Goal: Information Seeking & Learning: Learn about a topic

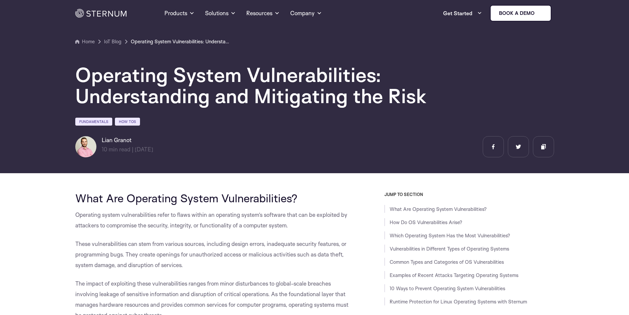
click at [315, 92] on h1 "Operating System Vulnerabilities: Understanding and Mitigating the Risk" at bounding box center [273, 85] width 396 height 42
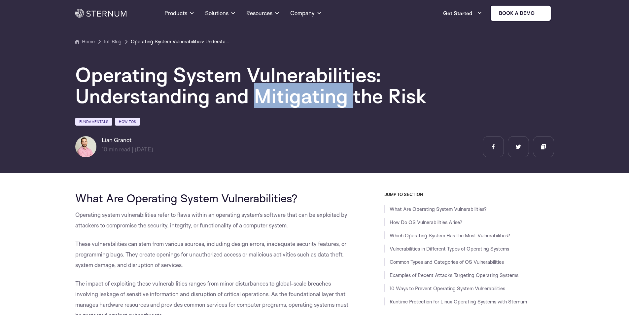
click at [315, 92] on h1 "Operating System Vulnerabilities: Understanding and Mitigating the Risk" at bounding box center [273, 85] width 396 height 42
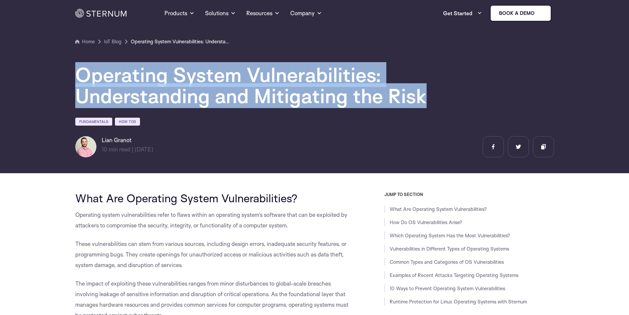
click at [315, 92] on h1 "Operating System Vulnerabilities: Understanding and Mitigating the Risk" at bounding box center [273, 85] width 396 height 42
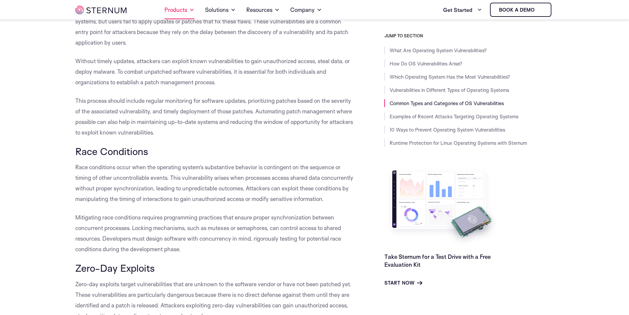
scroll to position [1251, 0]
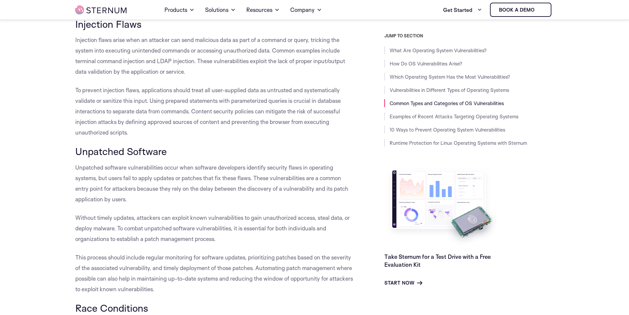
click at [224, 116] on p "To prevent injection flaws, applications should treat all user-supplied data as…" at bounding box center [215, 111] width 280 height 53
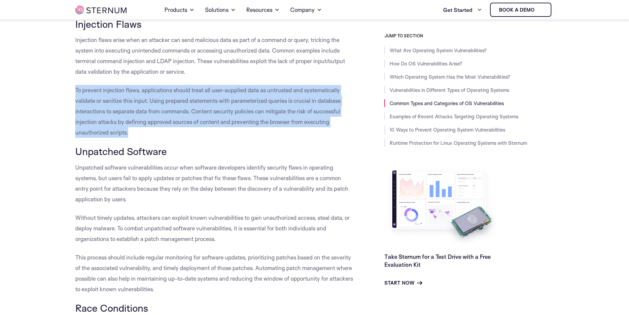
click at [224, 116] on p "To prevent injection flaws, applications should treat all user-supplied data as…" at bounding box center [215, 111] width 280 height 53
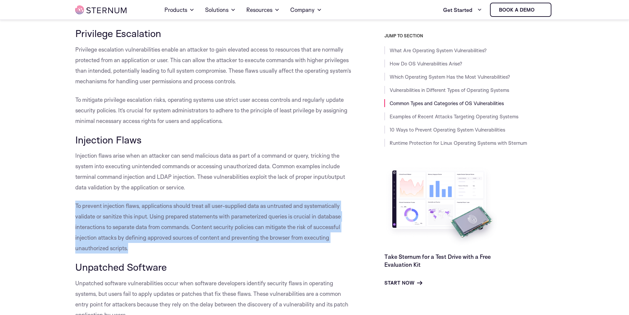
scroll to position [1086, 0]
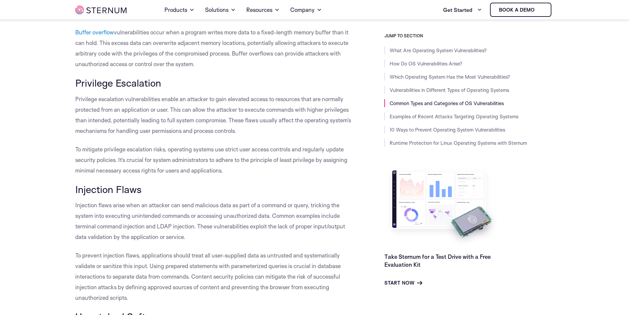
click at [216, 233] on p "Injection flaws arise when an attacker can send malicious data as part of a com…" at bounding box center [215, 221] width 280 height 42
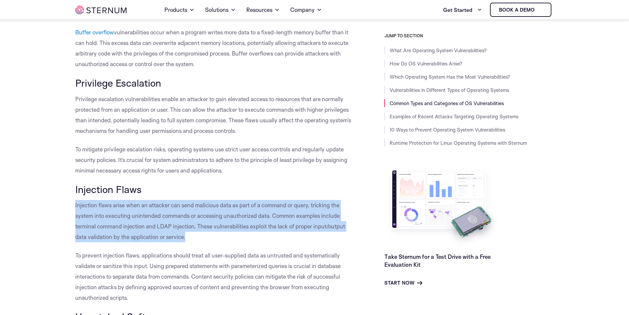
click at [216, 233] on p "Injection flaws arise when an attacker can send malicious data as part of a com…" at bounding box center [215, 221] width 280 height 42
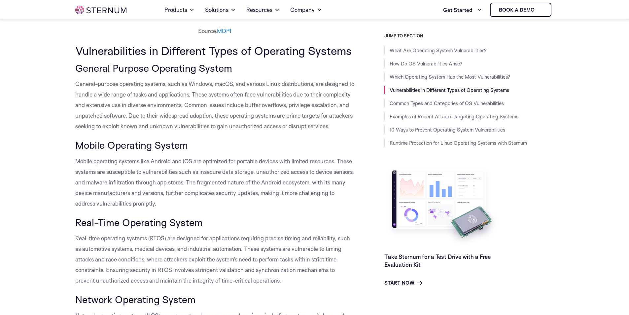
scroll to position [690, 0]
click at [181, 186] on p "Mobile operating systems like Android and iOS are optimized for portable device…" at bounding box center [215, 182] width 280 height 53
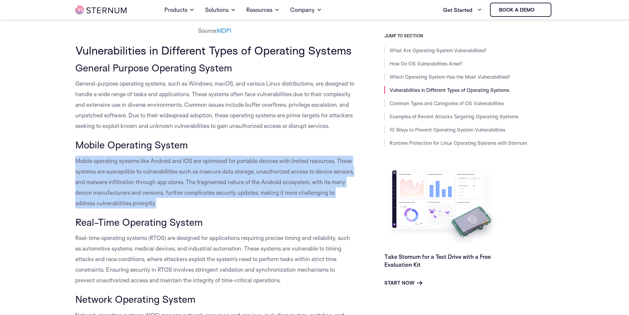
click at [181, 186] on p "Mobile operating systems like Android and iOS are optimized for portable device…" at bounding box center [215, 182] width 280 height 53
click at [196, 187] on p "Mobile operating systems like Android and iOS are optimized for portable device…" at bounding box center [215, 182] width 280 height 53
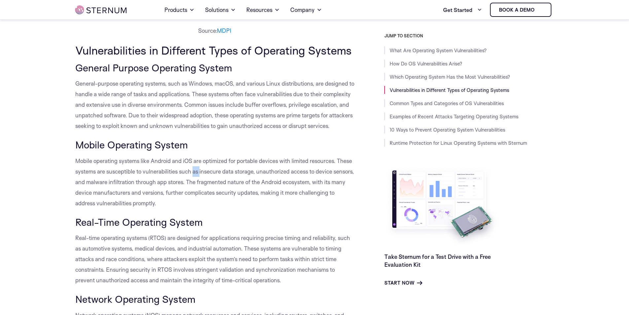
click at [196, 187] on p "Mobile operating systems like Android and iOS are optimized for portable device…" at bounding box center [215, 182] width 280 height 53
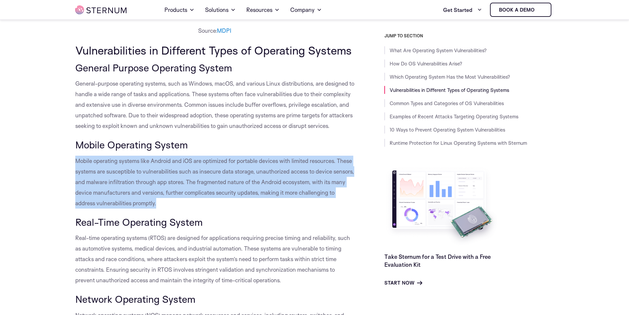
click at [196, 187] on p "Mobile operating systems like Android and iOS are optimized for portable device…" at bounding box center [215, 182] width 280 height 53
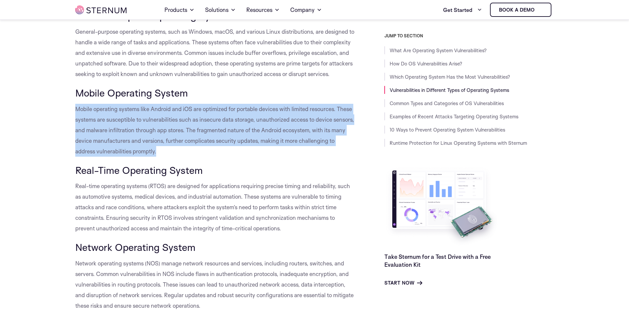
scroll to position [822, 0]
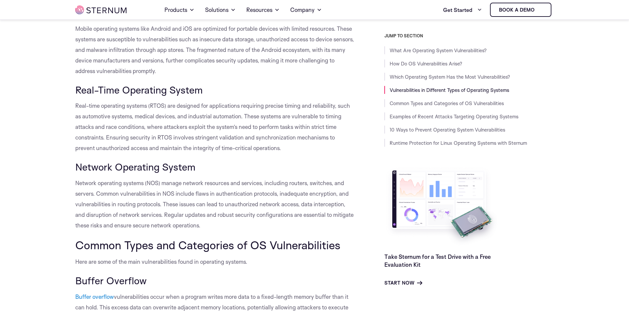
click at [204, 153] on p "Real-time operating systems (RTOS) are designed for applications requiring prec…" at bounding box center [215, 126] width 280 height 53
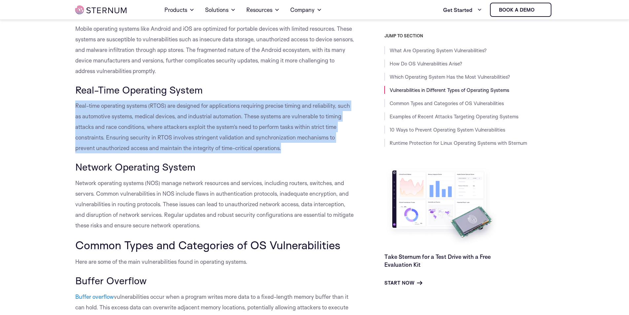
click at [204, 153] on p "Real-time operating systems (RTOS) are designed for applications requiring prec…" at bounding box center [215, 126] width 280 height 53
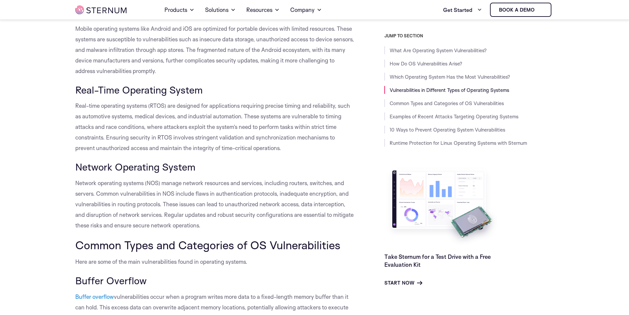
click at [195, 223] on span "Network operating systems (NOS) manage network resources and services, includin…" at bounding box center [214, 203] width 279 height 49
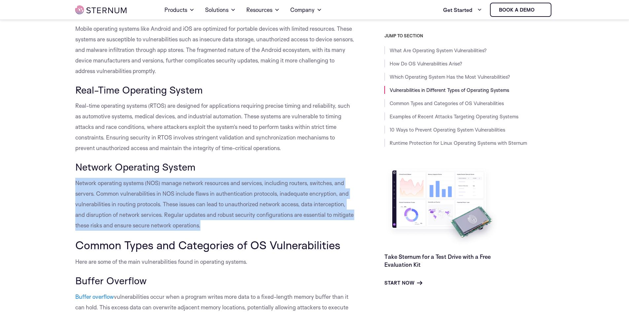
click at [195, 223] on span "Network operating systems (NOS) manage network resources and services, includin…" at bounding box center [214, 203] width 279 height 49
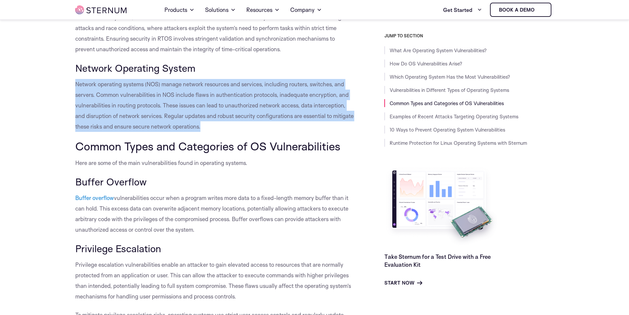
scroll to position [921, 0]
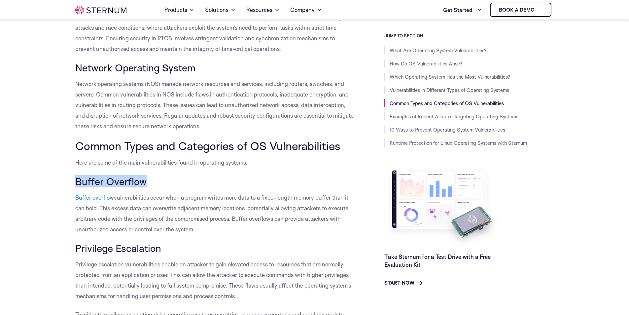
click at [185, 208] on span "vulnerabilities occur when a program writes more data to a fixed-length memory …" at bounding box center [211, 213] width 273 height 39
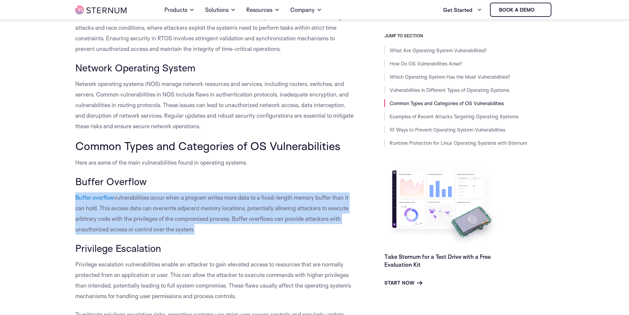
click at [185, 208] on span "vulnerabilities occur when a program writes more data to a fixed-length memory …" at bounding box center [211, 213] width 273 height 39
click at [184, 235] on p "Buffer overflow vulnerabilities occur when a program writes more data to a fixe…" at bounding box center [215, 213] width 280 height 42
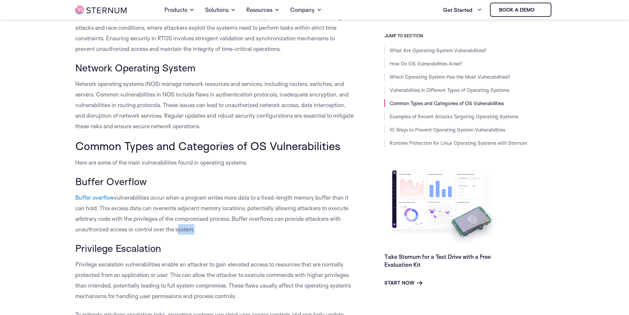
click at [184, 235] on p "Buffer overflow vulnerabilities occur when a program writes more data to a fixe…" at bounding box center [215, 213] width 280 height 42
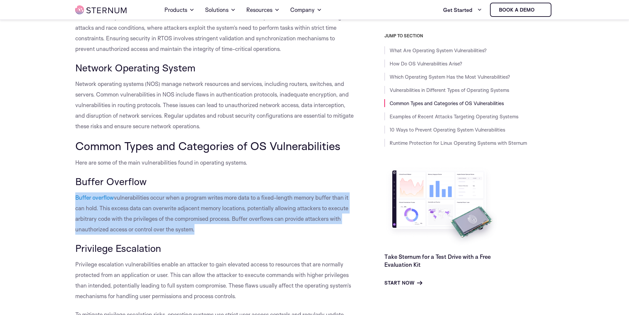
click at [184, 235] on p "Buffer overflow vulnerabilities occur when a program writes more data to a fixe…" at bounding box center [215, 213] width 280 height 42
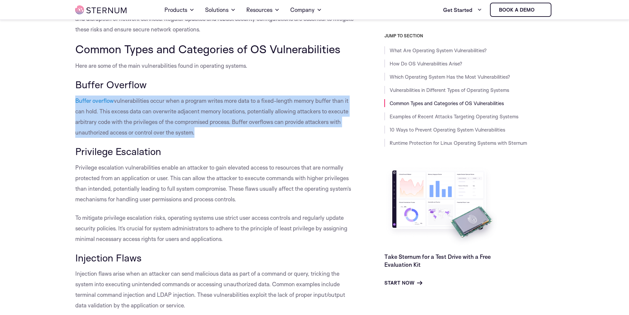
scroll to position [1020, 0]
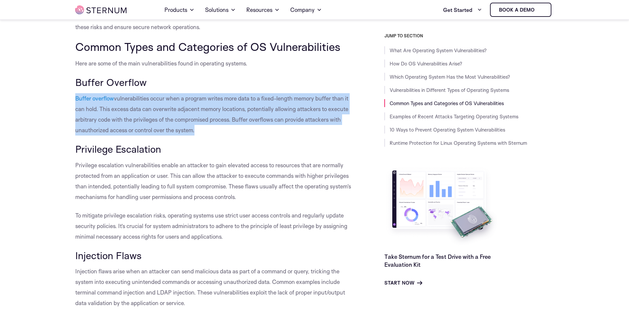
click at [184, 200] on span "Privilege escalation vulnerabilities enable an attacker to gain elevated access…" at bounding box center [213, 181] width 276 height 39
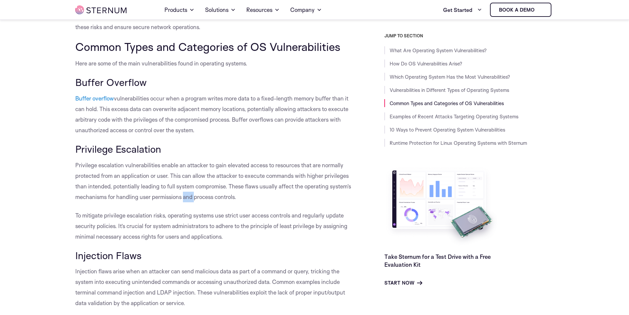
click at [184, 200] on span "Privilege escalation vulnerabilities enable an attacker to gain elevated access…" at bounding box center [213, 181] width 276 height 39
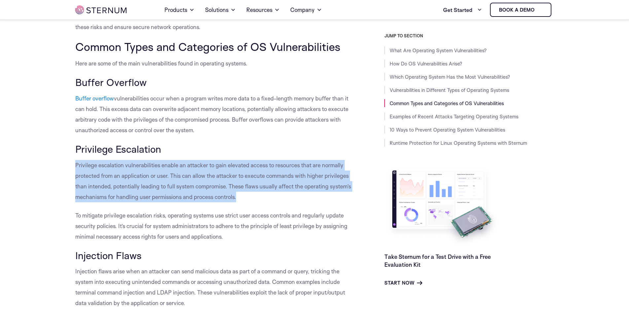
click at [184, 200] on span "Privilege escalation vulnerabilities enable an attacker to gain elevated access…" at bounding box center [213, 181] width 276 height 39
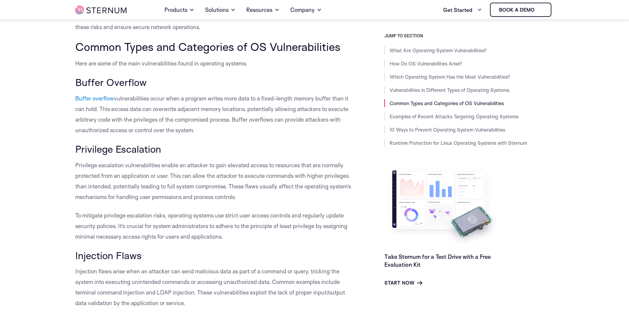
click at [184, 240] on span "To mitigate privilege escalation risks, operating systems use strict user acces…" at bounding box center [211, 226] width 272 height 28
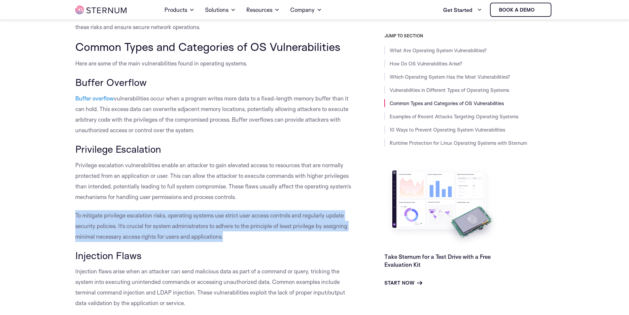
click at [184, 240] on span "To mitigate privilege escalation risks, operating systems use strict user acces…" at bounding box center [211, 226] width 272 height 28
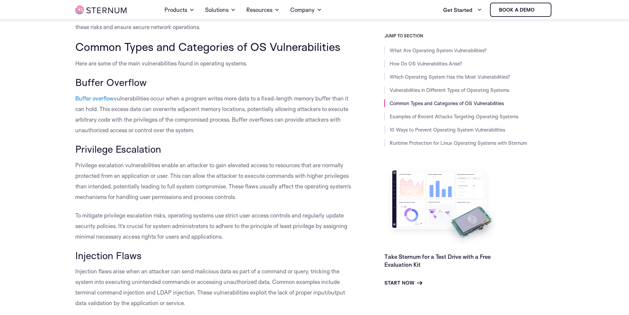
click at [184, 178] on span "Privilege escalation vulnerabilities enable an attacker to gain elevated access…" at bounding box center [213, 181] width 276 height 39
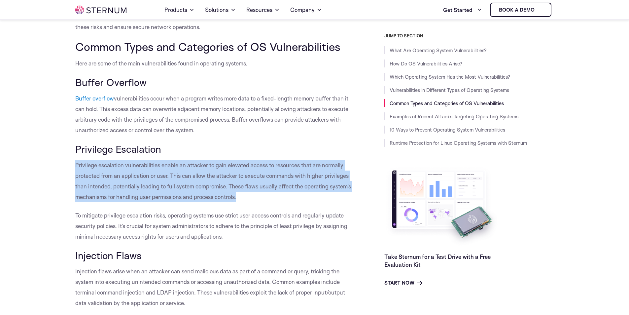
click at [184, 178] on span "Privilege escalation vulnerabilities enable an attacker to gain elevated access…" at bounding box center [213, 181] width 276 height 39
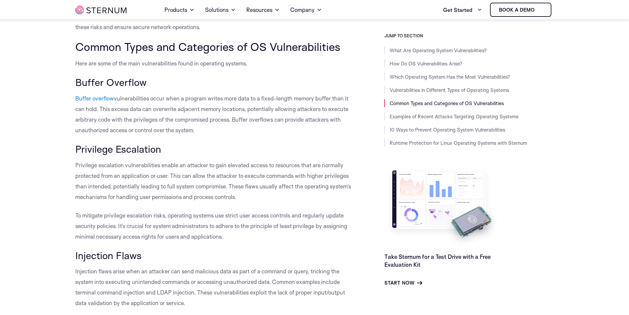
click at [184, 237] on span "To mitigate privilege escalation risks, operating systems use strict user acces…" at bounding box center [211, 226] width 272 height 28
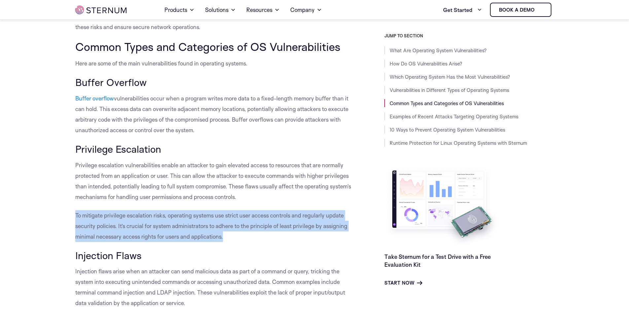
click at [184, 237] on span "To mitigate privilege escalation risks, operating systems use strict user acces…" at bounding box center [211, 226] width 272 height 28
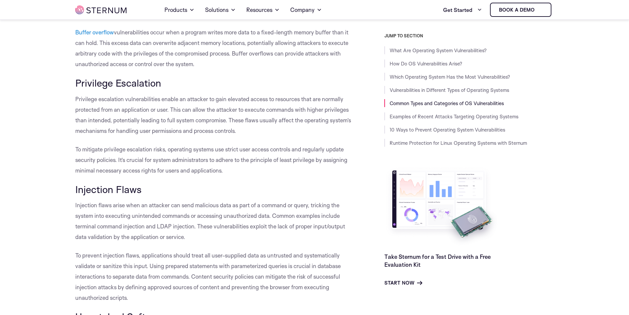
click at [184, 237] on span "Injection flaws arise when an attacker can send malicious data as part of a com…" at bounding box center [210, 221] width 270 height 39
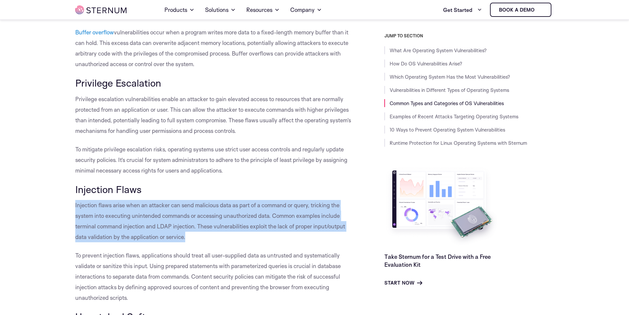
click at [184, 237] on span "Injection flaws arise when an attacker can send malicious data as part of a com…" at bounding box center [210, 221] width 270 height 39
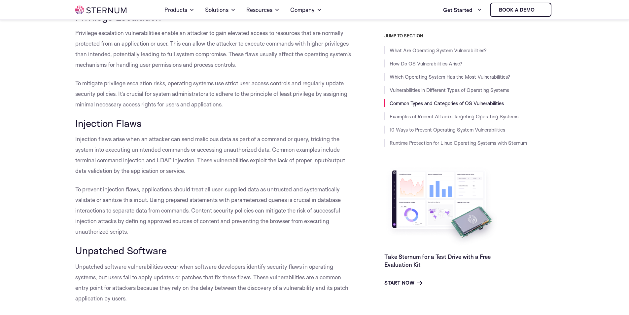
click at [184, 237] on p "To prevent injection flaws, applications should treat all user-supplied data as…" at bounding box center [215, 210] width 280 height 53
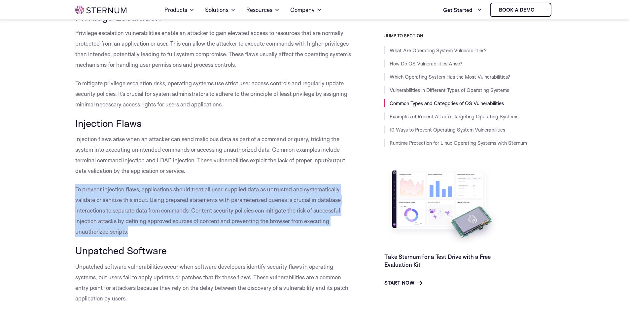
click at [184, 237] on p "To prevent injection flaws, applications should treat all user-supplied data as…" at bounding box center [215, 210] width 280 height 53
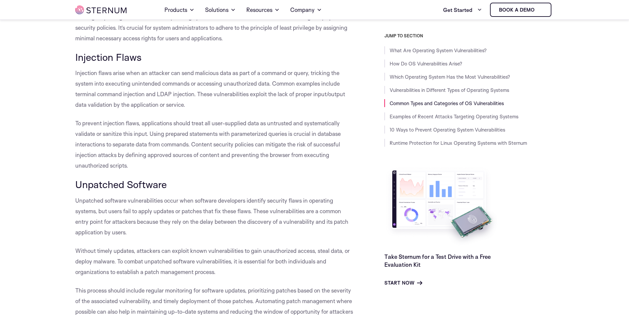
click at [184, 235] on span "Unpatched software vulnerabilities occur when software developers identify secu…" at bounding box center [211, 216] width 273 height 39
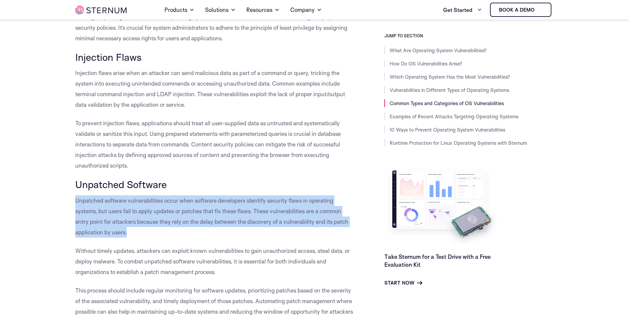
click at [184, 235] on span "Unpatched software vulnerabilities occur when software developers identify secu…" at bounding box center [211, 216] width 273 height 39
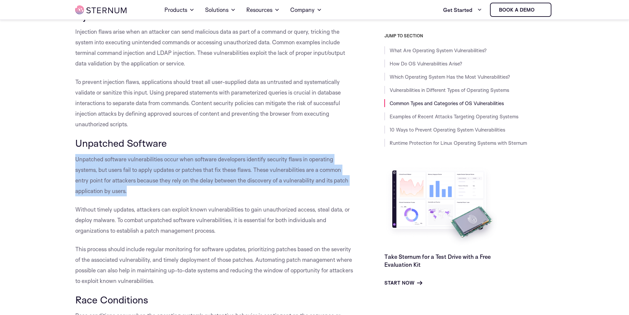
scroll to position [1350, 0]
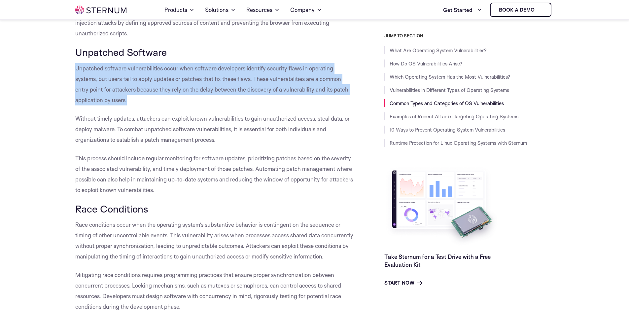
click at [178, 168] on span "This process should include regular monitoring for software updates, prioritizi…" at bounding box center [214, 174] width 278 height 39
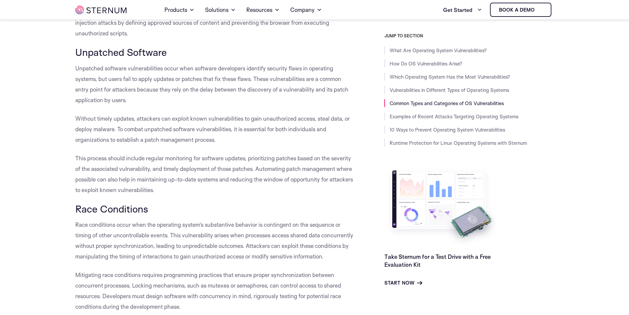
click at [178, 168] on span "This process should include regular monitoring for software updates, prioritizi…" at bounding box center [214, 174] width 278 height 39
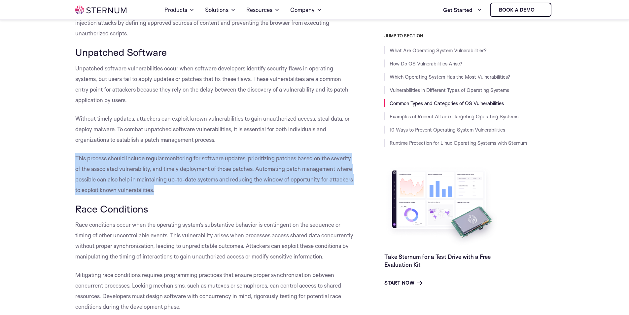
click at [178, 168] on span "This process should include regular monitoring for software updates, prioritizi…" at bounding box center [214, 174] width 278 height 39
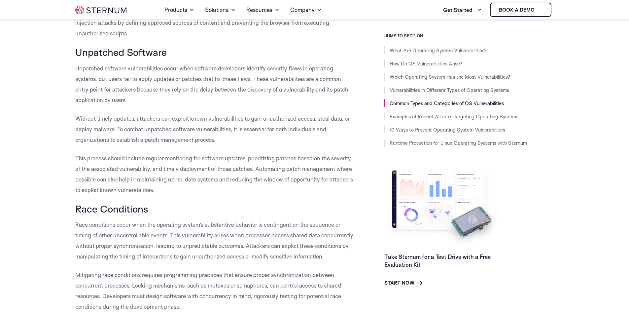
click at [176, 145] on p "Without timely updates, attackers can exploit known vulnerabilities to gain una…" at bounding box center [215, 129] width 280 height 32
click at [176, 178] on span "This process should include regular monitoring for software updates, prioritizi…" at bounding box center [214, 174] width 278 height 39
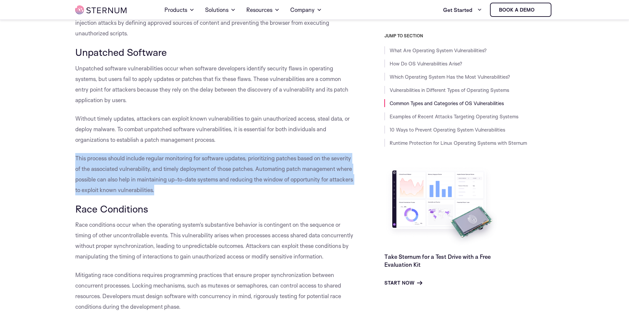
click at [176, 178] on span "This process should include regular monitoring for software updates, prioritizi…" at bounding box center [214, 174] width 278 height 39
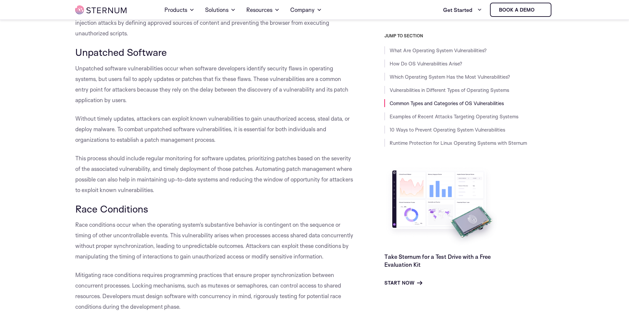
click at [167, 235] on span "Race conditions occur when the operating system’s substantive behavior is conti…" at bounding box center [214, 240] width 278 height 39
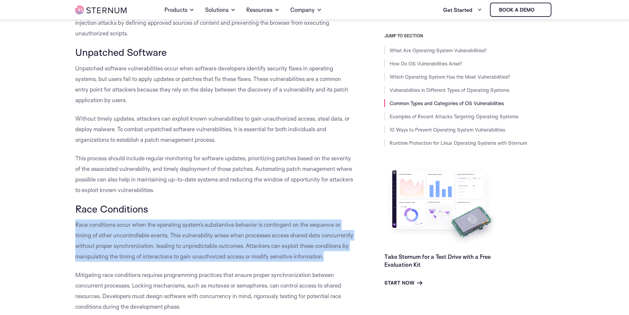
click at [167, 235] on span "Race conditions occur when the operating system’s substantive behavior is conti…" at bounding box center [214, 240] width 278 height 39
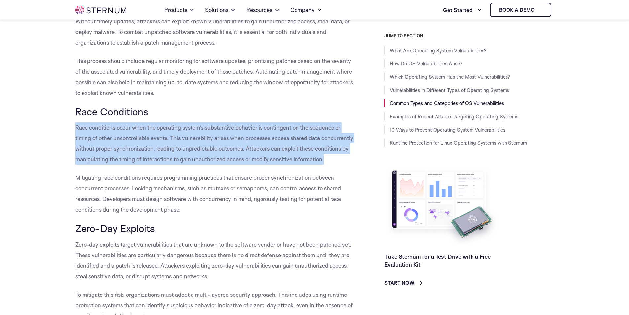
scroll to position [1449, 0]
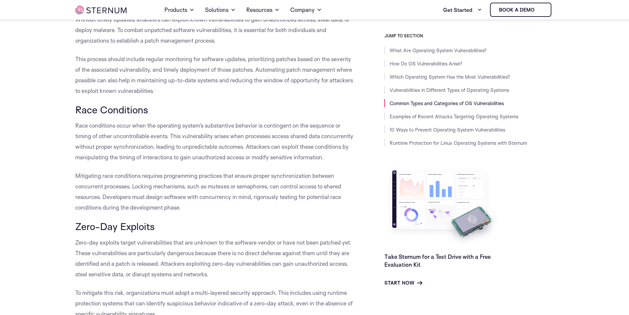
click at [167, 213] on p "Mitigating race conditions requires programming practices that ensure proper sy…" at bounding box center [215, 191] width 280 height 42
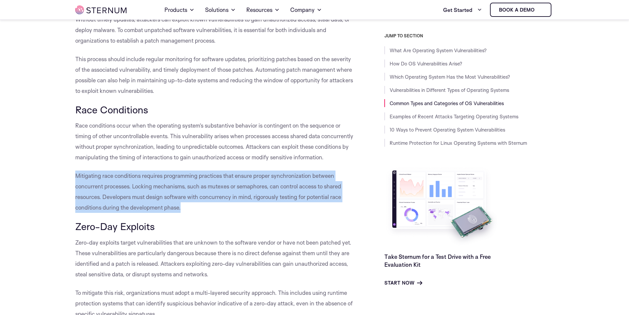
click at [167, 213] on p "Mitigating race conditions requires programming practices that ensure proper sy…" at bounding box center [215, 191] width 280 height 42
click at [167, 201] on p "Mitigating race conditions requires programming practices that ensure proper sy…" at bounding box center [215, 191] width 280 height 42
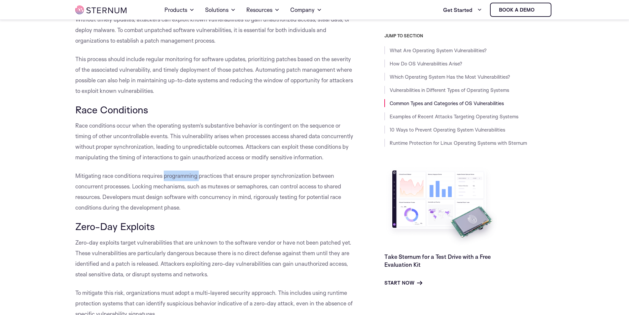
click at [167, 201] on p "Mitigating race conditions requires programming practices that ensure proper sy…" at bounding box center [215, 191] width 280 height 42
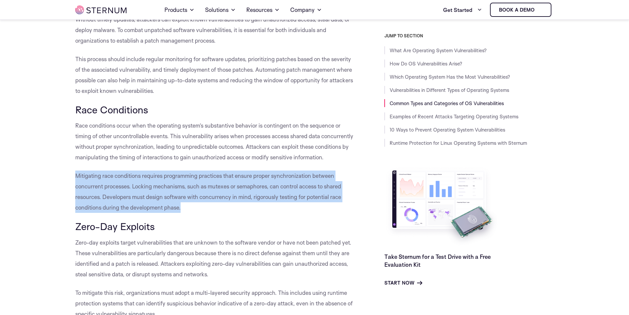
click at [167, 201] on p "Mitigating race conditions requires programming practices that ensure proper sy…" at bounding box center [215, 191] width 280 height 42
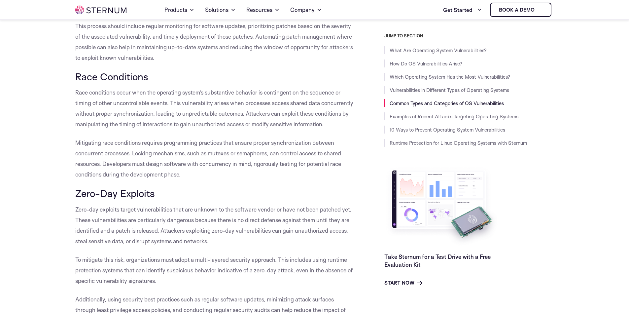
click at [164, 236] on p "Zero-day exploits target vulnerabilities that are unknown to the software vendo…" at bounding box center [215, 225] width 280 height 42
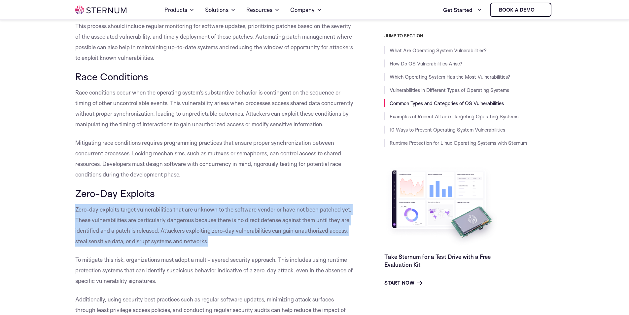
click at [164, 236] on p "Zero-day exploits target vulnerabilities that are unknown to the software vendo…" at bounding box center [215, 225] width 280 height 42
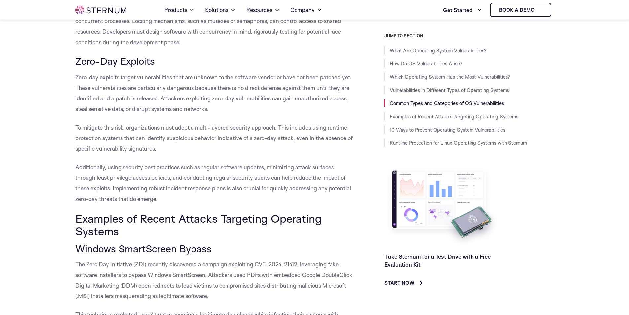
click at [159, 154] on p "To mitigate this risk, organizations must adopt a multi-layered security approa…" at bounding box center [215, 138] width 280 height 32
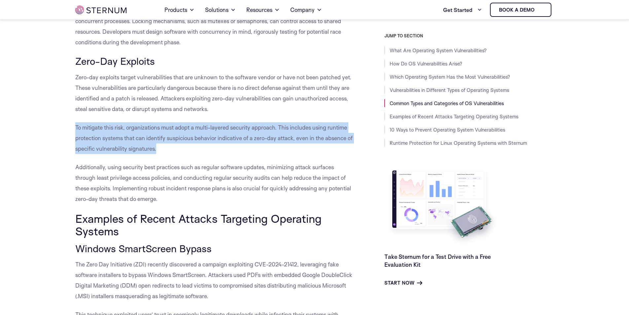
click at [159, 154] on p "To mitigate this risk, organizations must adopt a multi-layered security approa…" at bounding box center [215, 138] width 280 height 32
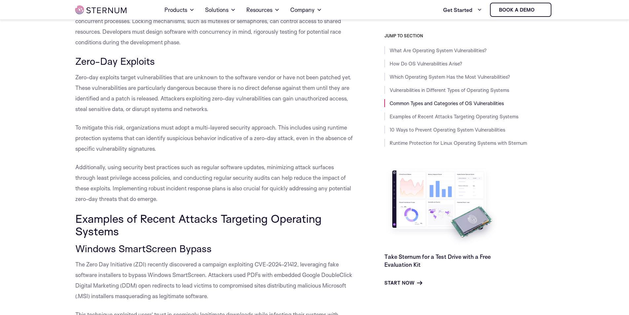
click at [157, 204] on p "Additionally, using security best practices such as regular software updates, m…" at bounding box center [215, 183] width 280 height 42
click at [152, 204] on p "Additionally, using security best practices such as regular software updates, m…" at bounding box center [215, 183] width 280 height 42
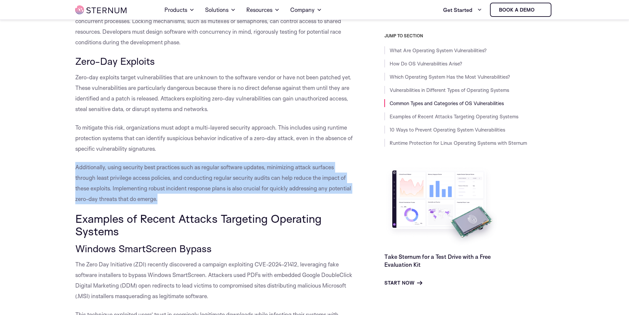
click at [152, 204] on p "Additionally, using security best practices such as regular software updates, m…" at bounding box center [215, 183] width 280 height 42
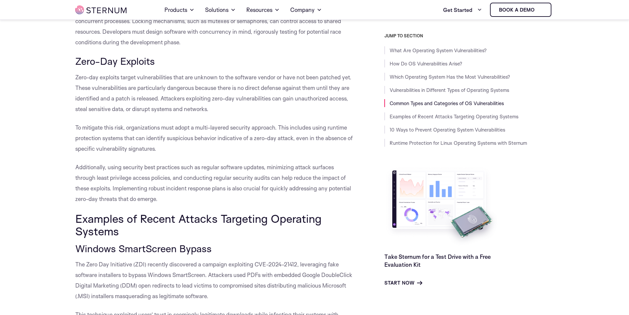
click at [120, 154] on p "To mitigate this risk, organizations must adopt a multi-layered security approa…" at bounding box center [215, 138] width 280 height 32
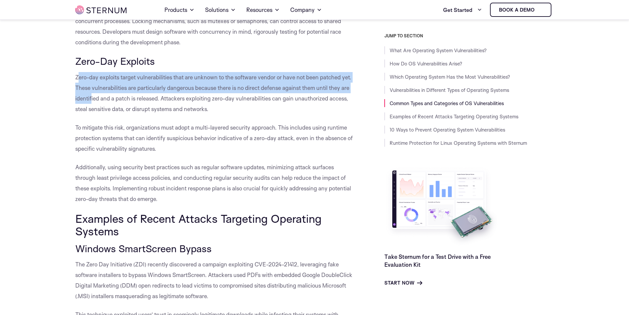
drag, startPoint x: 78, startPoint y: 97, endPoint x: 101, endPoint y: 138, distance: 46.3
click at [98, 112] on span "Zero-day exploits target vulnerabilities that are unknown to the software vendo…" at bounding box center [213, 93] width 276 height 39
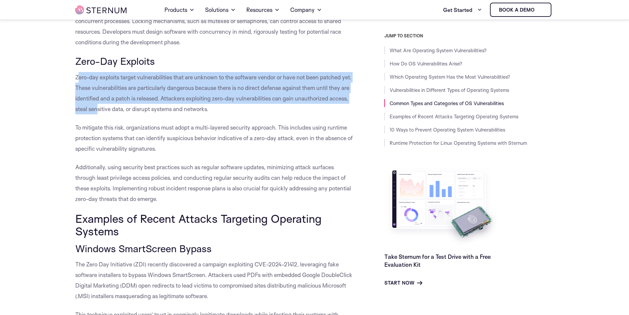
drag, startPoint x: 101, startPoint y: 138, endPoint x: 110, endPoint y: 153, distance: 17.5
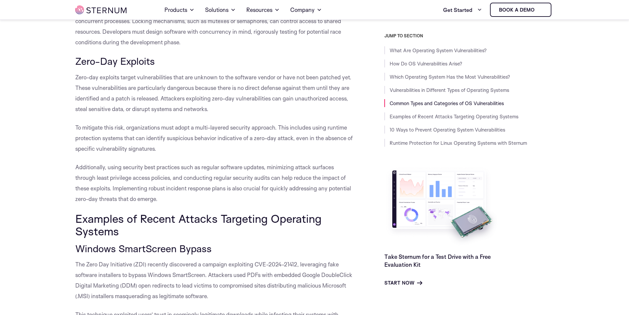
click at [80, 112] on span "Zero-day exploits target vulnerabilities that are unknown to the software vendo…" at bounding box center [213, 93] width 276 height 39
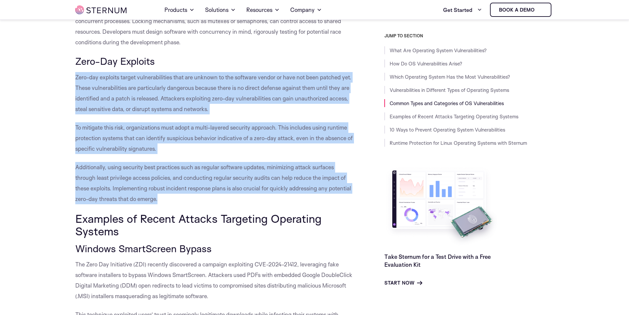
drag, startPoint x: 73, startPoint y: 97, endPoint x: 162, endPoint y: 219, distance: 151.3
copy div "Zero-day exploits target vulnerabilities that are unknown to the software vendo…"
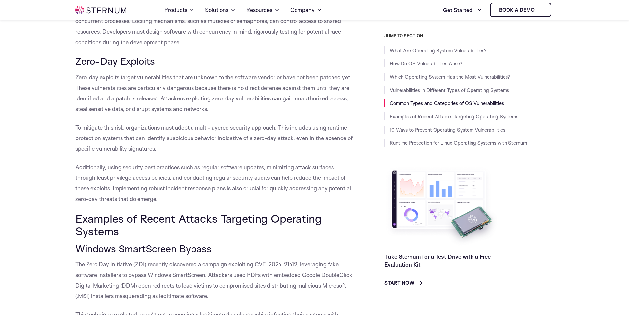
click at [80, 238] on span "Examples of Recent Attacks Targeting Operating Systems" at bounding box center [198, 224] width 246 height 26
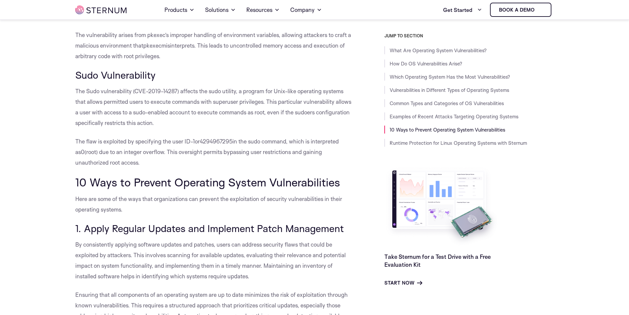
scroll to position [2275, 0]
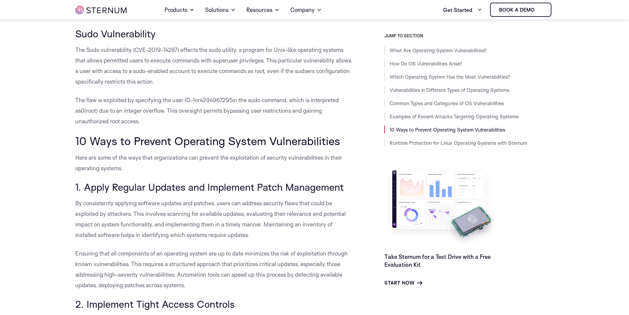
click at [182, 127] on p "The flaw is exploited by specifying the user ID -1 or 4294967295 in the sudo co…" at bounding box center [215, 111] width 280 height 32
copy div "Loremips do Sitame Consect Adipiscin Elitseddo Eiusmod Tempori UtlabOreetd Magn…"
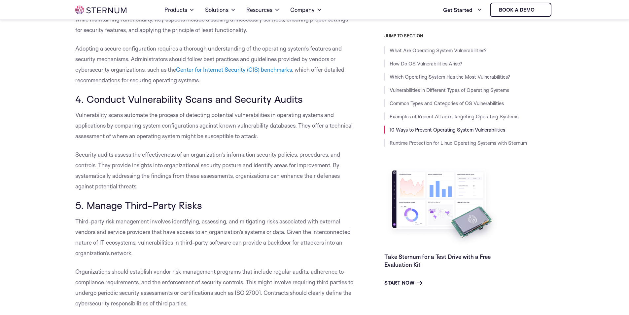
scroll to position [2705, 0]
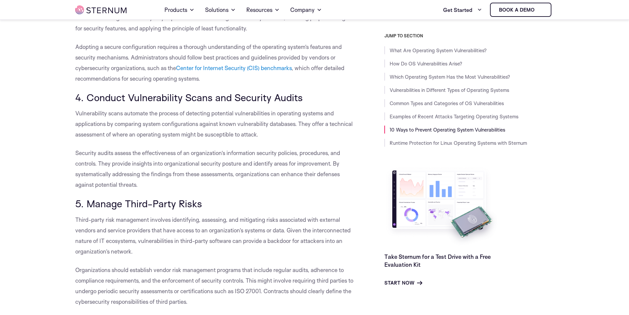
click at [192, 103] on span "4. Conduct Vulnerability Scans and Security Audits" at bounding box center [189, 97] width 228 height 12
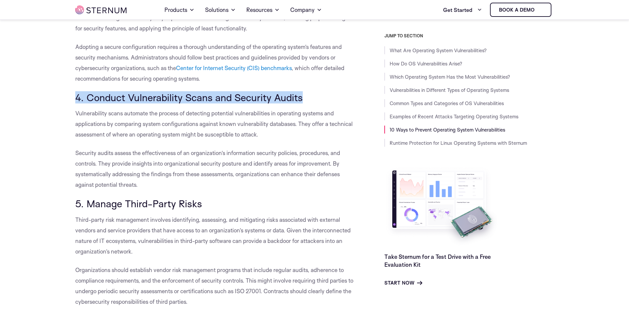
click at [192, 103] on span "4. Conduct Vulnerability Scans and Security Audits" at bounding box center [189, 97] width 228 height 12
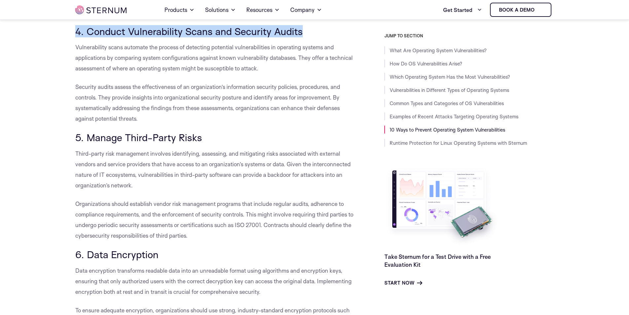
scroll to position [2870, 0]
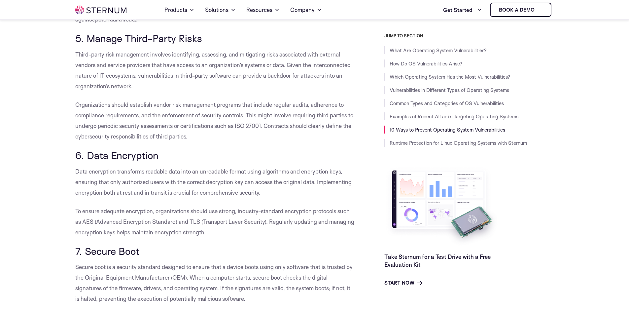
click at [184, 161] on h3 "6. Data Encryption" at bounding box center [215, 155] width 280 height 11
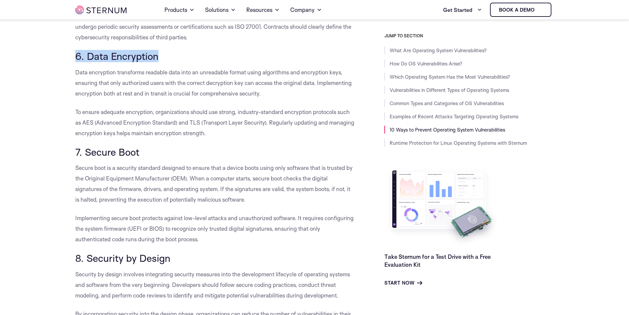
scroll to position [3002, 0]
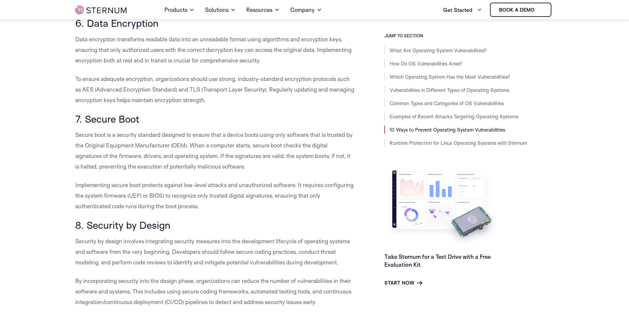
click at [200, 153] on span "Secure boot is a security standard designed to ensure that a device boots using…" at bounding box center [214, 150] width 278 height 39
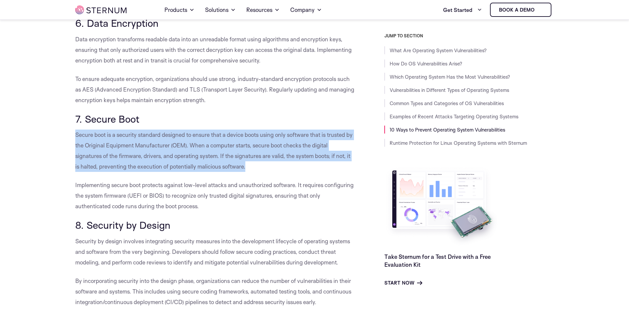
click at [200, 153] on span "Secure boot is a security standard designed to ensure that a device boots using…" at bounding box center [214, 150] width 278 height 39
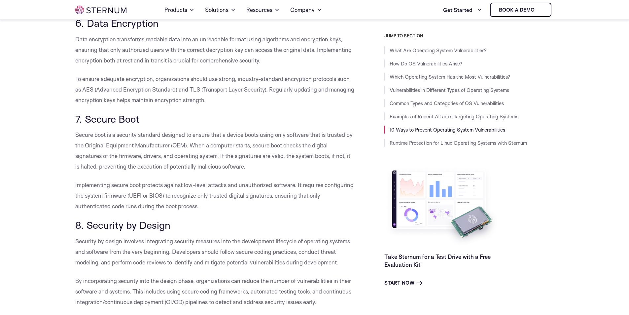
click at [200, 29] on h3 "6. Data Encryption" at bounding box center [215, 23] width 280 height 11
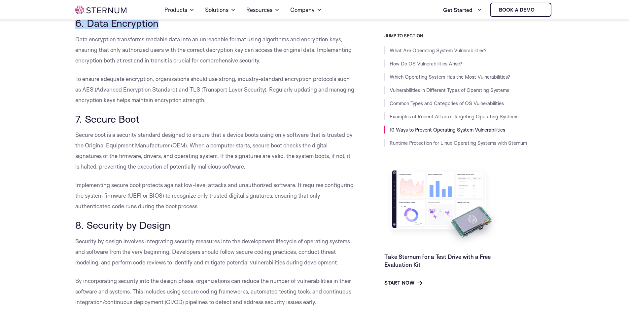
click at [200, 29] on h3 "6. Data Encryption" at bounding box center [215, 23] width 280 height 11
click at [186, 125] on h3 "7. Secure Boot" at bounding box center [215, 118] width 280 height 11
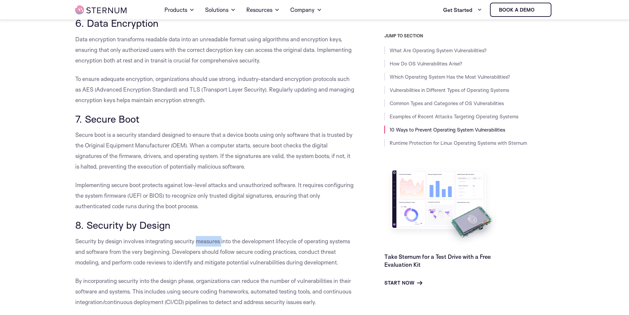
click at [197, 231] on h3 "8. Security by Design" at bounding box center [215, 224] width 280 height 11
click at [207, 231] on h3 "8. Security by Design" at bounding box center [215, 224] width 280 height 11
click at [206, 125] on h3 "7. Secure Boot" at bounding box center [215, 118] width 280 height 11
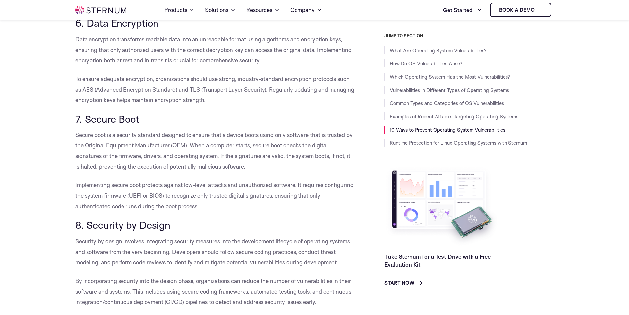
click at [206, 125] on h3 "7. Secure Boot" at bounding box center [215, 118] width 280 height 11
click at [210, 29] on h3 "6. Data Encryption" at bounding box center [215, 23] width 280 height 11
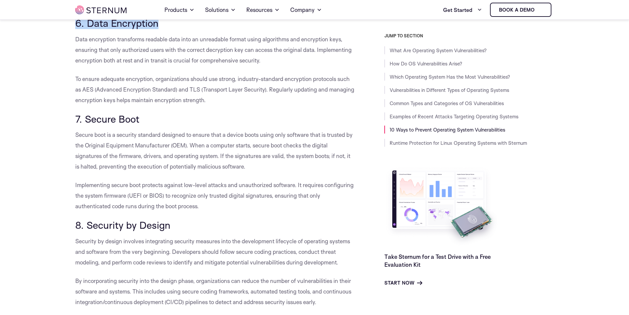
click at [210, 29] on h3 "6. Data Encryption" at bounding box center [215, 23] width 280 height 11
click at [199, 125] on h3 "7. Secure Boot" at bounding box center [215, 118] width 280 height 11
click at [220, 29] on h3 "6. Data Encryption" at bounding box center [215, 23] width 280 height 11
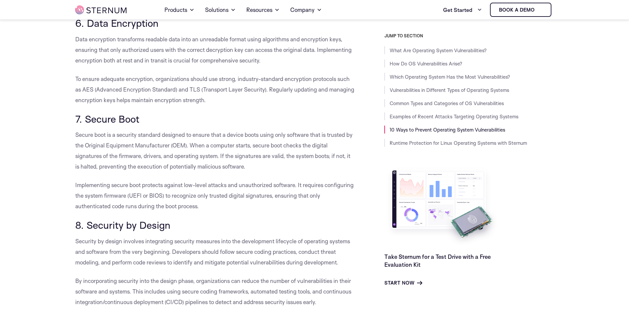
click at [220, 29] on h3 "6. Data Encryption" at bounding box center [215, 23] width 280 height 11
click at [203, 125] on h3 "7. Secure Boot" at bounding box center [215, 118] width 280 height 11
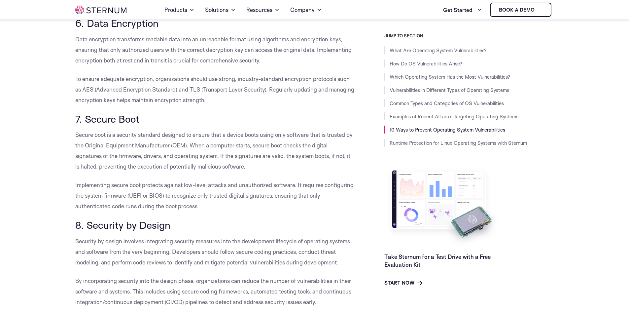
click at [203, 29] on h3 "6. Data Encryption" at bounding box center [215, 23] width 280 height 11
click at [192, 125] on h3 "7. Secure Boot" at bounding box center [215, 118] width 280 height 11
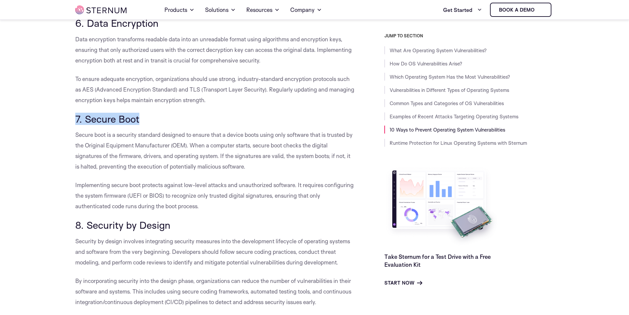
click at [192, 125] on h3 "7. Secure Boot" at bounding box center [215, 118] width 280 height 11
click at [212, 231] on h3 "8. Security by Design" at bounding box center [215, 224] width 280 height 11
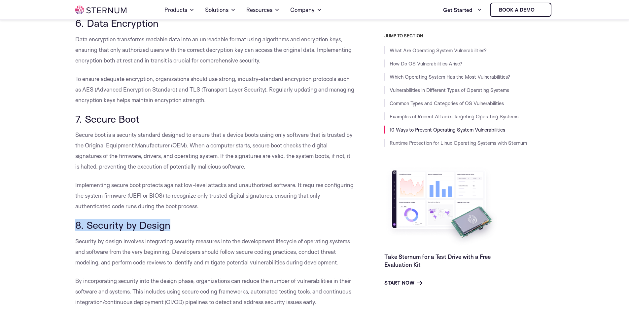
scroll to position [3200, 0]
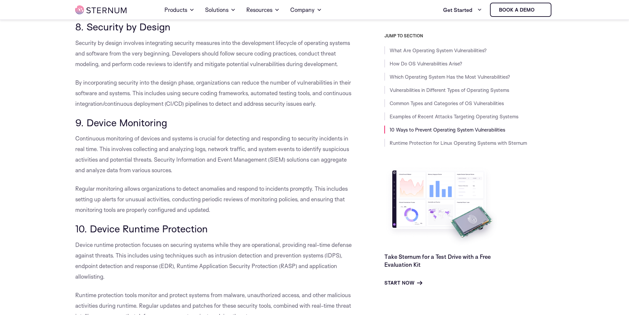
click at [229, 128] on h3 "9. Device Monitoring" at bounding box center [215, 122] width 280 height 11
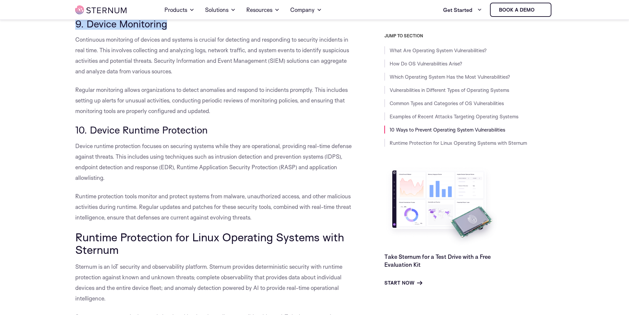
scroll to position [3300, 0]
click at [244, 135] on h3 "10. Device Runtime Protection" at bounding box center [215, 129] width 280 height 11
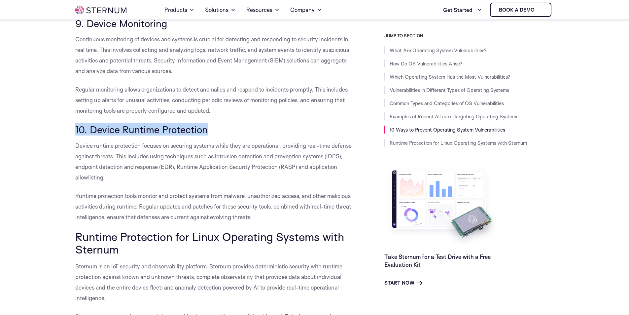
click at [244, 135] on h3 "10. Device Runtime Protection" at bounding box center [215, 129] width 280 height 11
click at [232, 256] on h2 "Runtime Protection for Linux Operating Systems with Sternum" at bounding box center [215, 242] width 280 height 25
click at [232, 256] on span "Runtime Protection for Linux Operating Systems with Sternum" at bounding box center [209, 243] width 269 height 26
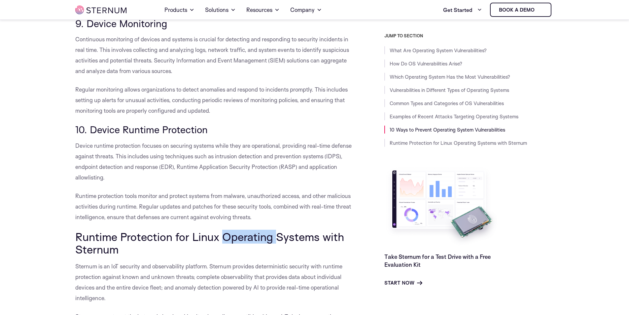
click at [232, 256] on span "Runtime Protection for Linux Operating Systems with Sternum" at bounding box center [209, 243] width 269 height 26
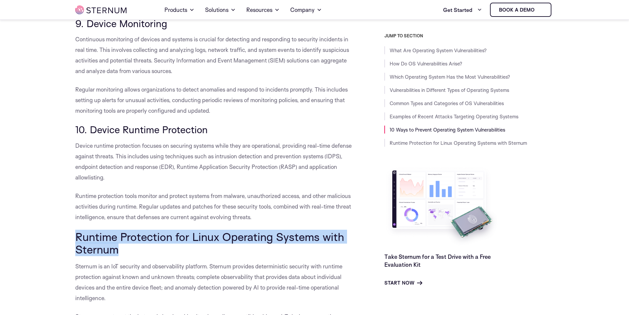
click at [232, 256] on span "Runtime Protection for Linux Operating Systems with Sternum" at bounding box center [209, 243] width 269 height 26
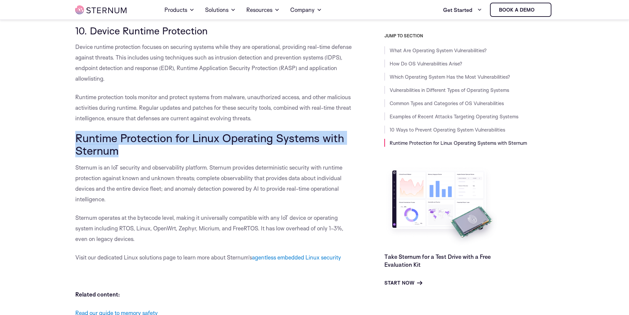
scroll to position [3399, 0]
click at [241, 157] on h2 "Runtime Protection for Linux Operating Systems with Sternum" at bounding box center [215, 143] width 280 height 25
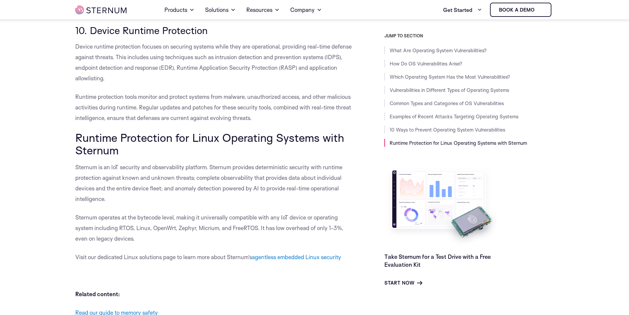
click at [241, 157] on h2 "Runtime Protection for Linux Operating Systems with Sternum" at bounding box center [215, 143] width 280 height 25
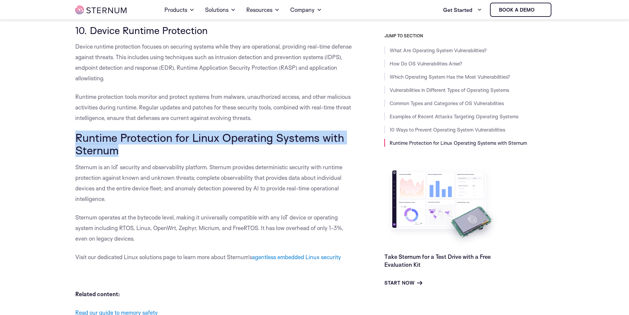
click at [241, 157] on h2 "Runtime Protection for Linux Operating Systems with Sternum" at bounding box center [215, 143] width 280 height 25
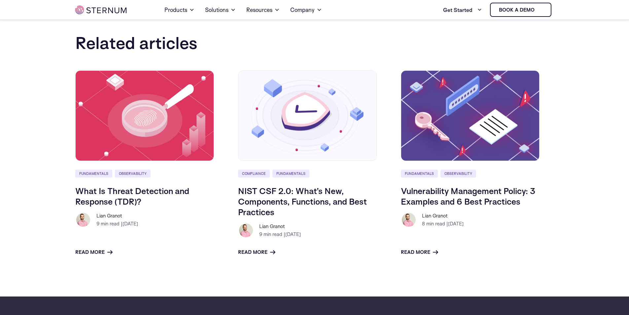
scroll to position [3762, 0]
